Goal: Navigation & Orientation: Find specific page/section

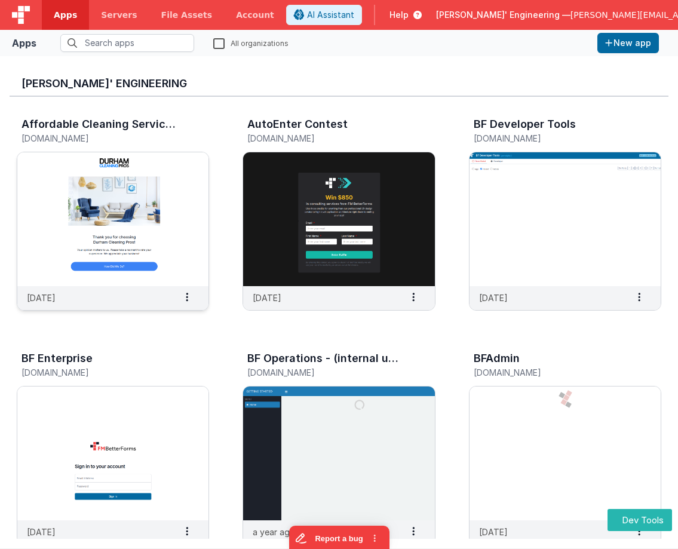
click at [139, 191] on img at bounding box center [112, 219] width 191 height 134
click at [307, 173] on img at bounding box center [338, 219] width 191 height 134
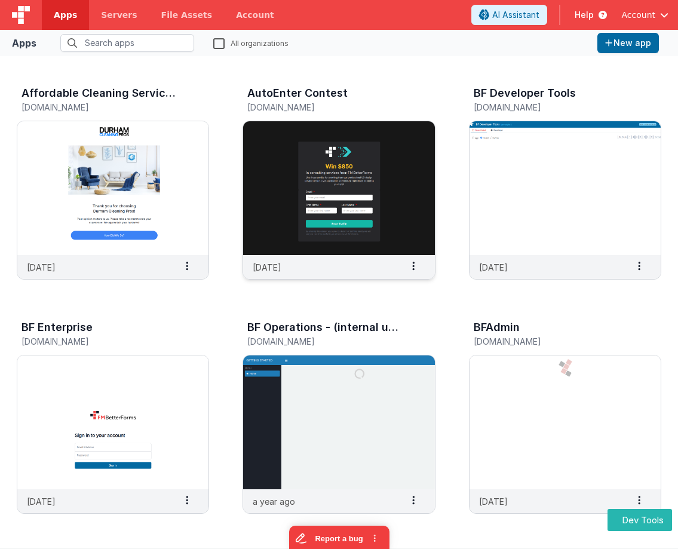
click at [341, 171] on img at bounding box center [338, 188] width 191 height 134
click at [295, 155] on img at bounding box center [338, 188] width 191 height 134
click at [155, 157] on img at bounding box center [112, 188] width 191 height 134
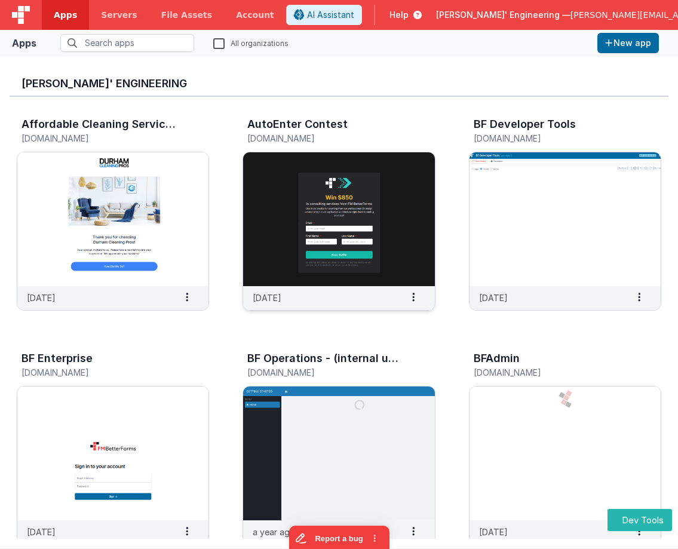
click at [353, 184] on img at bounding box center [338, 219] width 191 height 134
drag, startPoint x: 357, startPoint y: 212, endPoint x: 380, endPoint y: 15, distance: 198.5
click at [357, 210] on img at bounding box center [338, 219] width 191 height 134
click at [345, 178] on img at bounding box center [338, 219] width 191 height 134
click at [341, 181] on img at bounding box center [338, 219] width 191 height 134
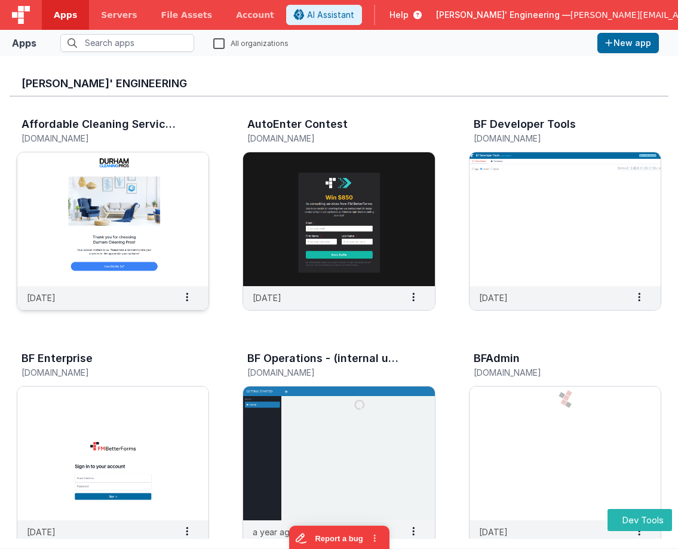
click at [157, 176] on img at bounding box center [112, 219] width 191 height 134
